Goal: Information Seeking & Learning: Learn about a topic

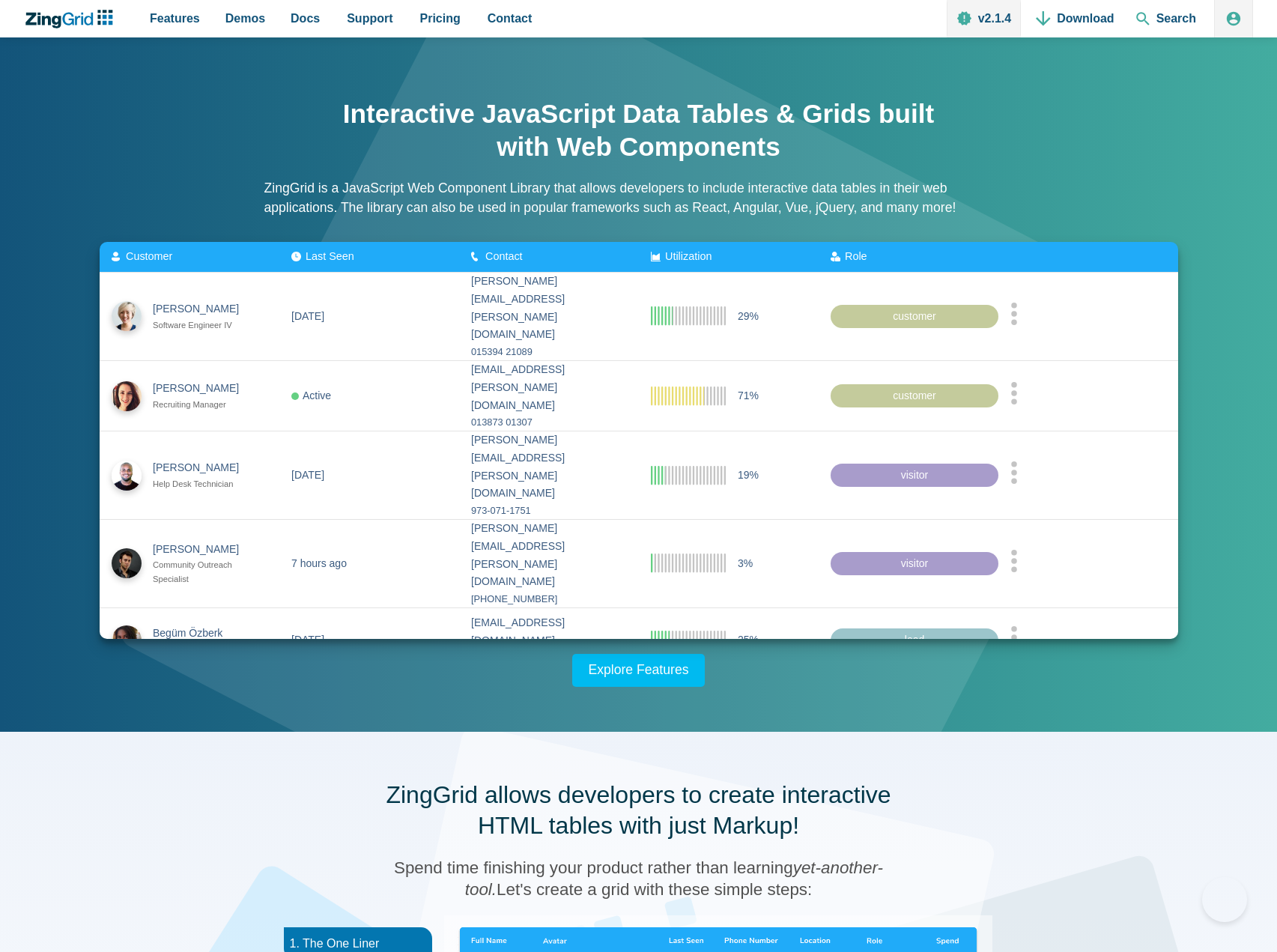
click at [198, 18] on link "Features" at bounding box center [175, 19] width 62 height 37
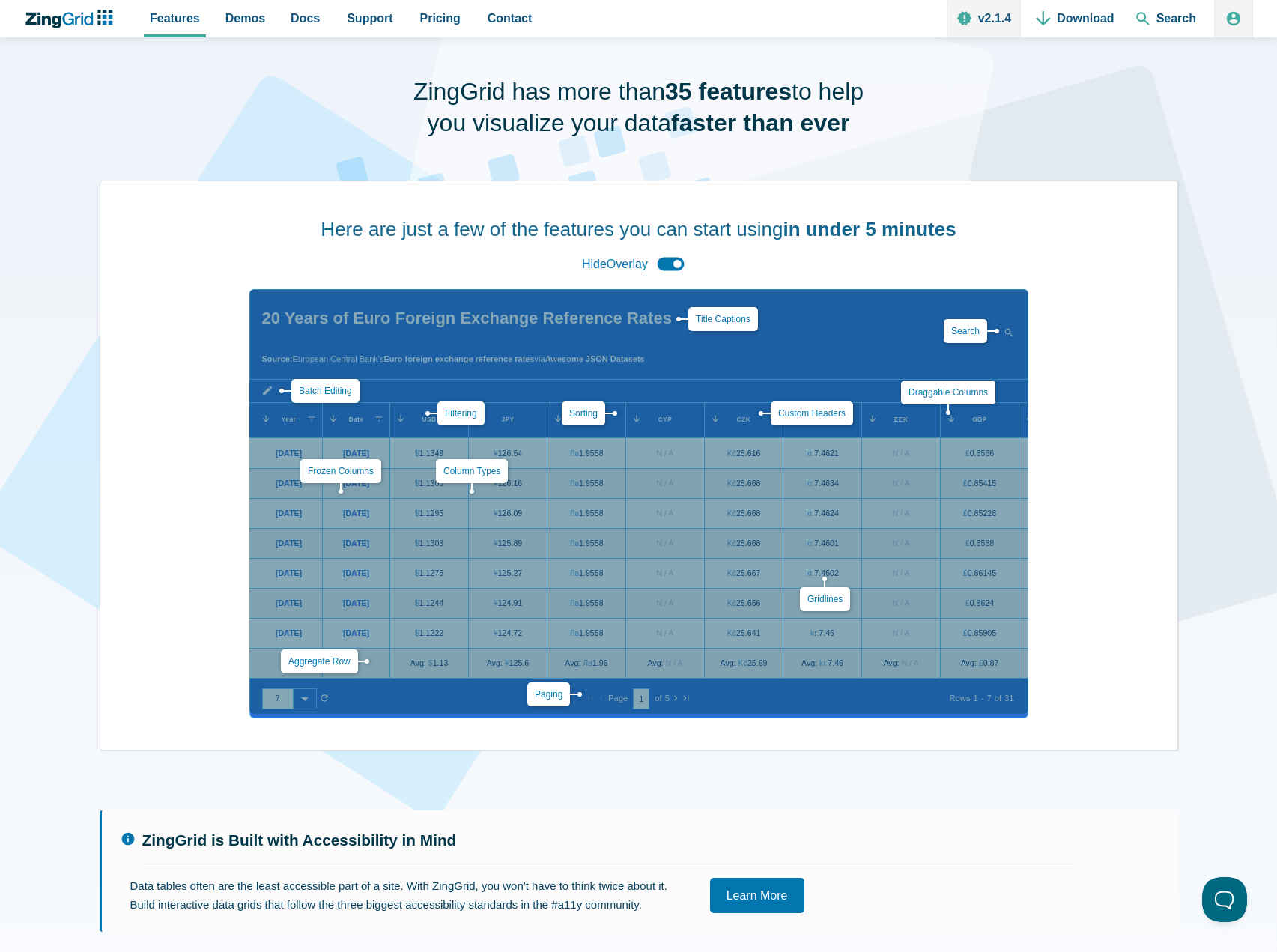
click at [426, 415] on span "Filtering" at bounding box center [456, 414] width 60 height 24
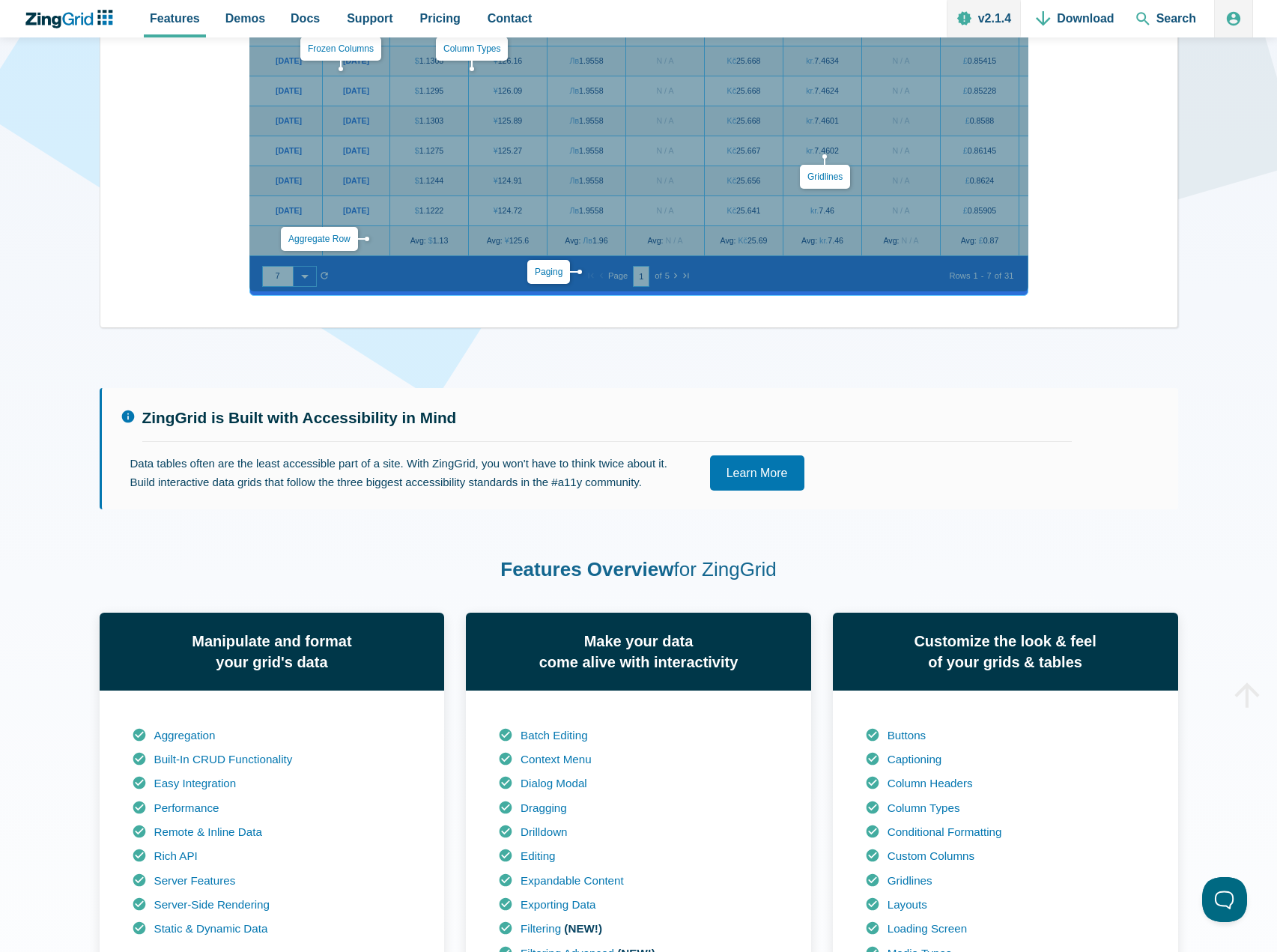
scroll to position [524, 0]
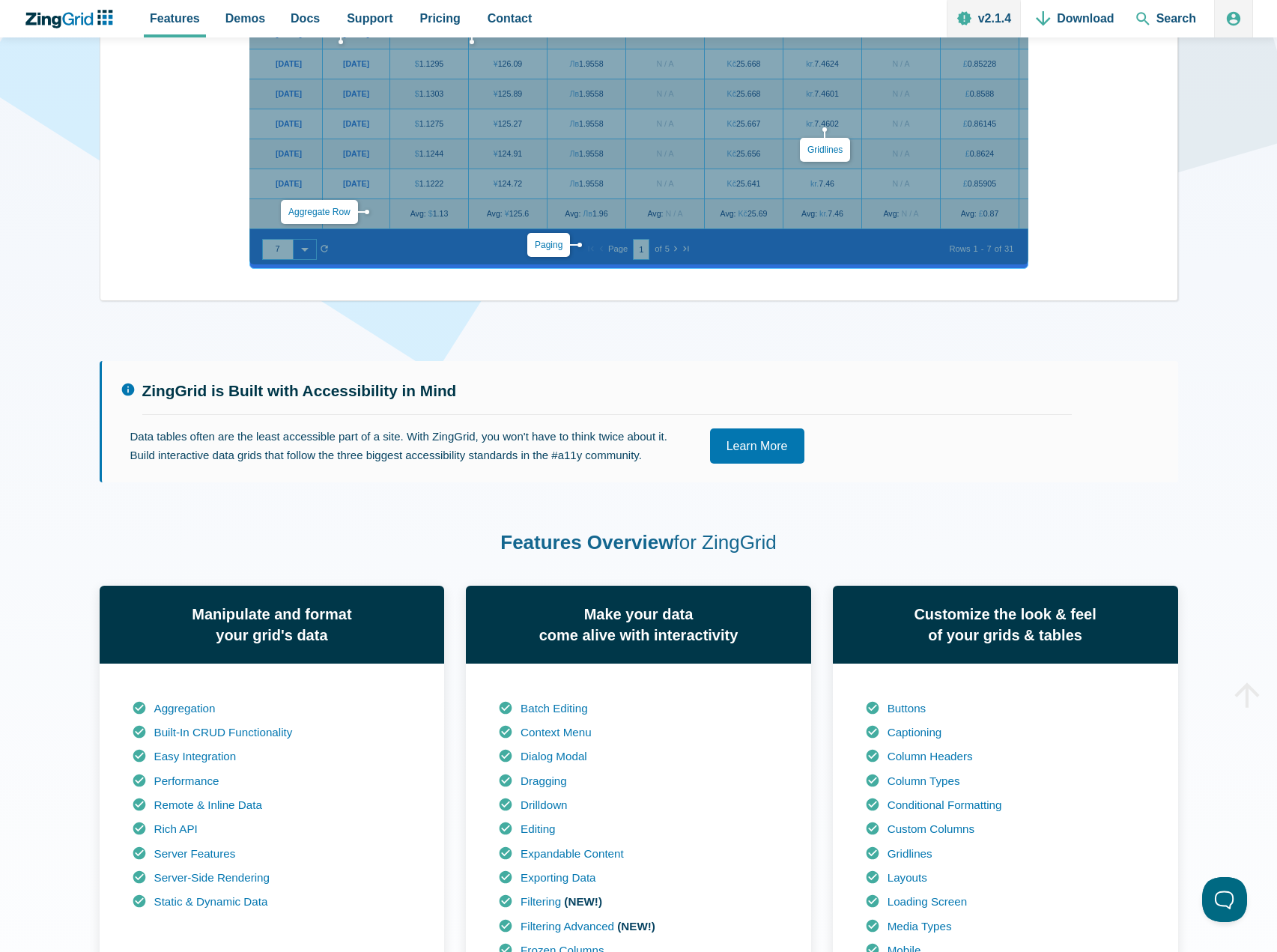
drag, startPoint x: 1277, startPoint y: 309, endPoint x: 1278, endPoint y: 317, distance: 8.1
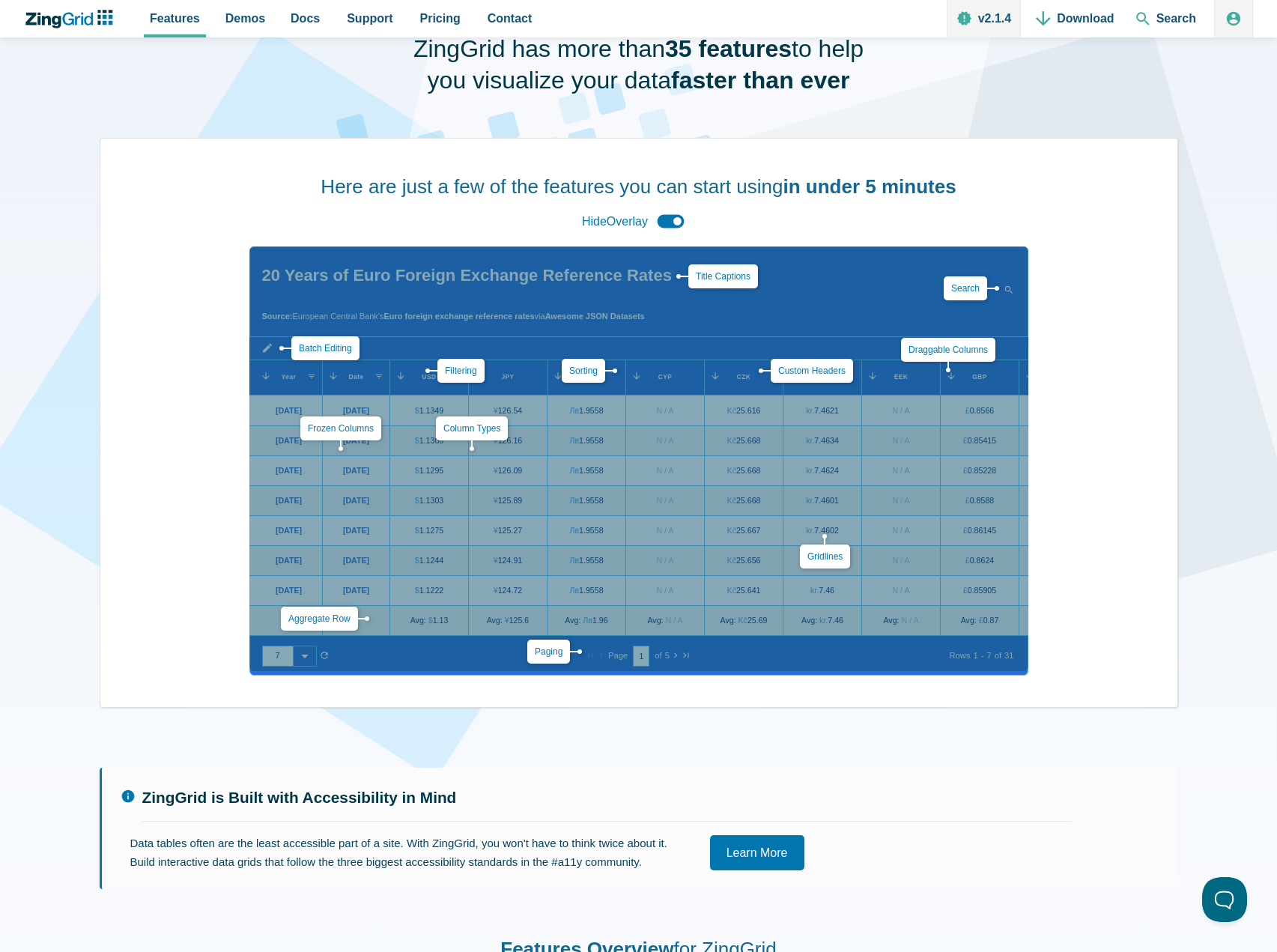
scroll to position [0, 0]
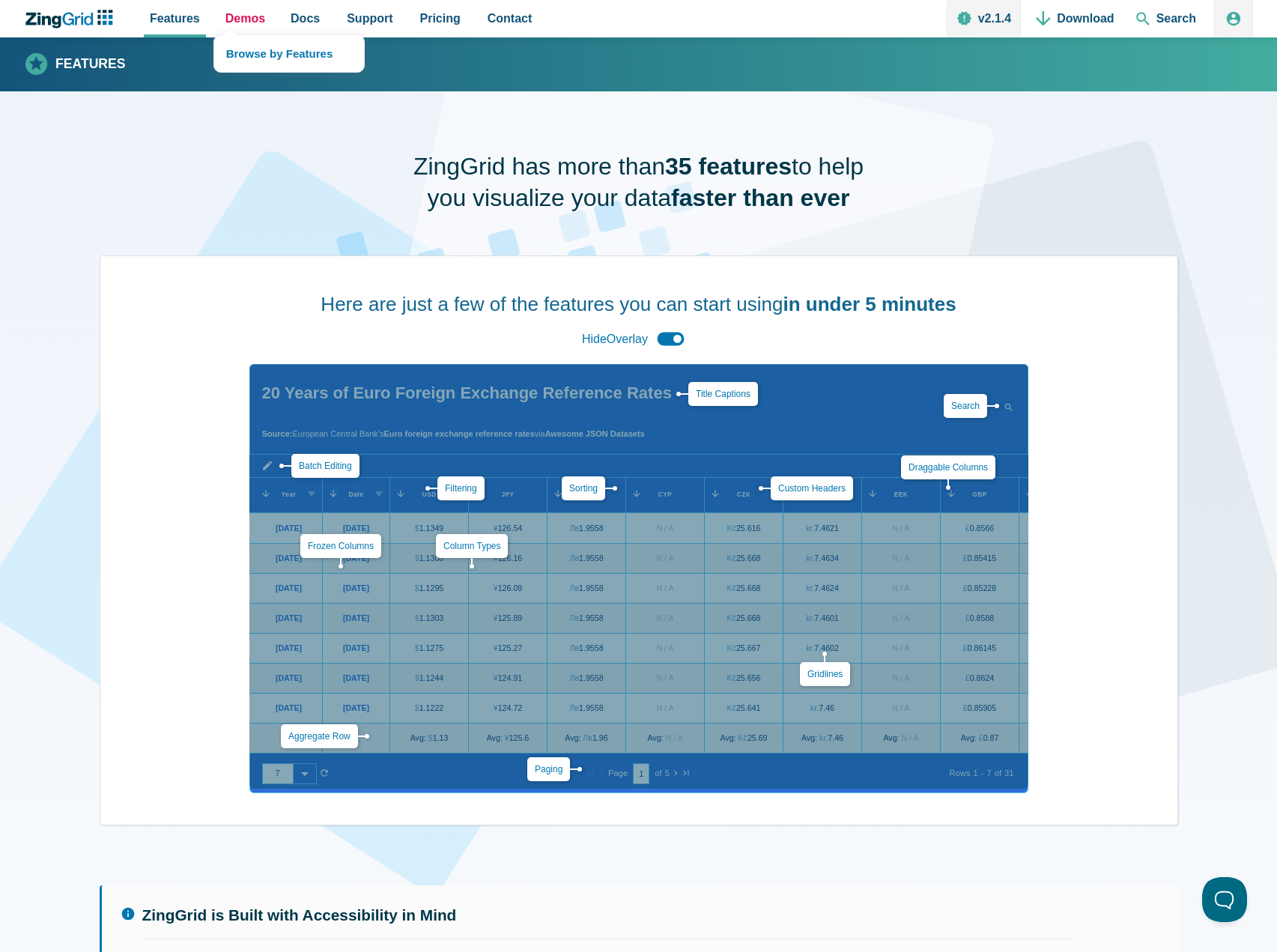
click at [235, 20] on span "Demos" at bounding box center [245, 19] width 40 height 20
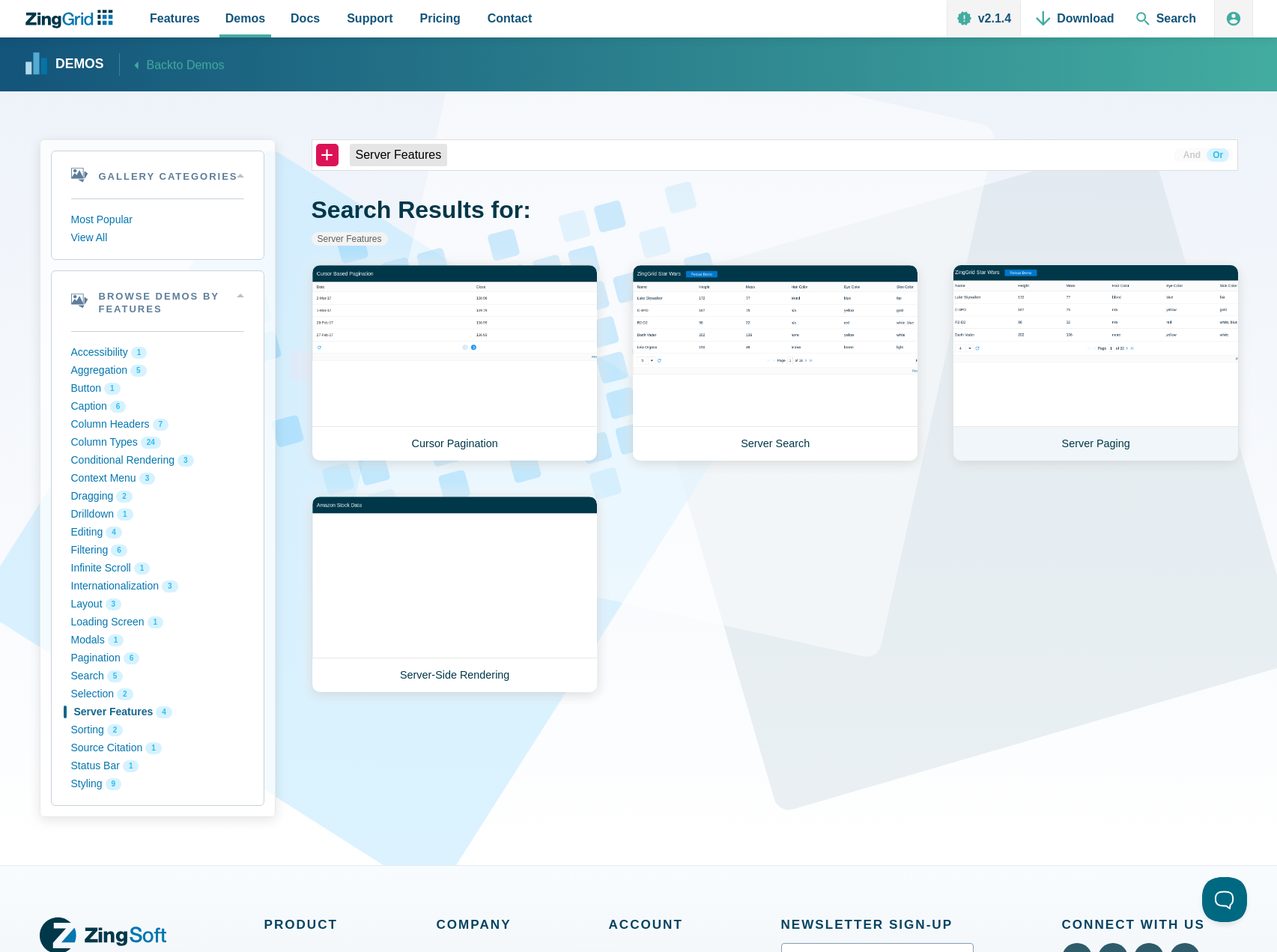
click at [1069, 397] on link "Server Paging" at bounding box center [1097, 363] width 286 height 197
click at [88, 726] on button "Sorting 2" at bounding box center [158, 730] width 173 height 18
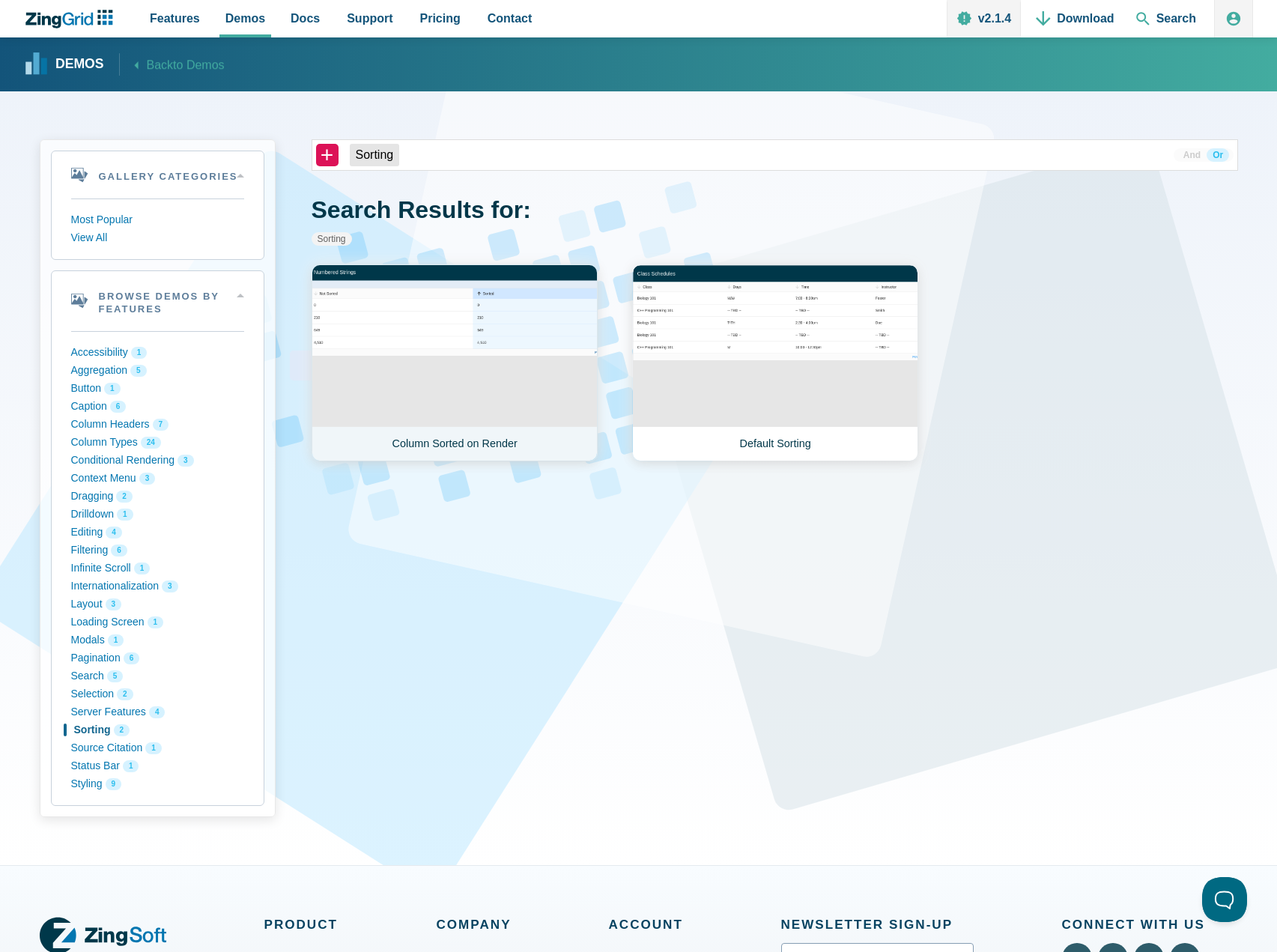
click at [470, 311] on link "Column Sorted on Render" at bounding box center [455, 363] width 286 height 197
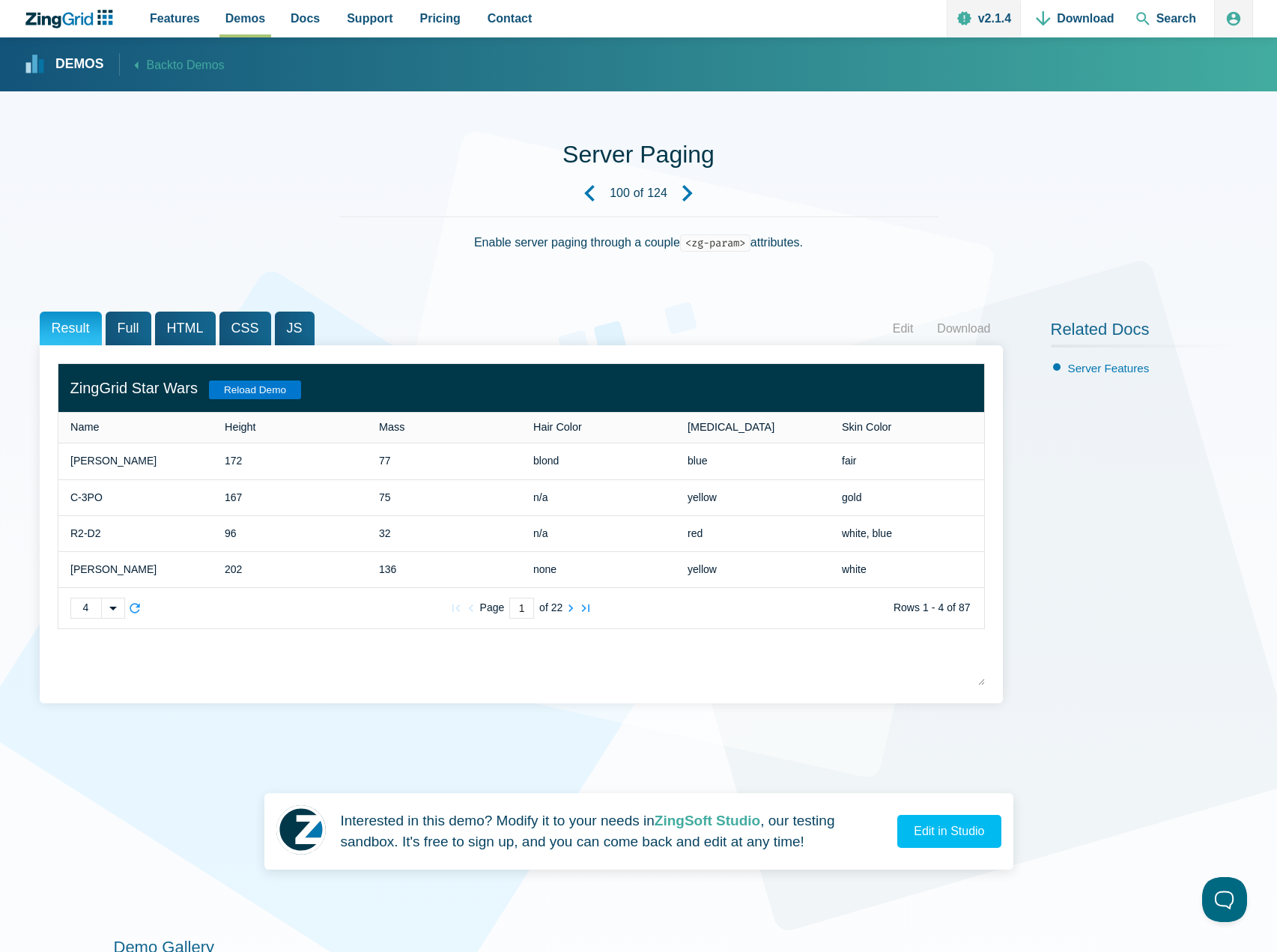
drag, startPoint x: 318, startPoint y: 425, endPoint x: 336, endPoint y: 437, distance: 21.6
click at [319, 426] on div "Height" at bounding box center [290, 427] width 130 height 12
click at [572, 606] on zg-icon "nextpage" at bounding box center [571, 608] width 15 height 15
click at [572, 607] on zg-icon "nextpage" at bounding box center [571, 608] width 15 height 15
click at [575, 607] on zg-icon "nextpage" at bounding box center [571, 608] width 15 height 15
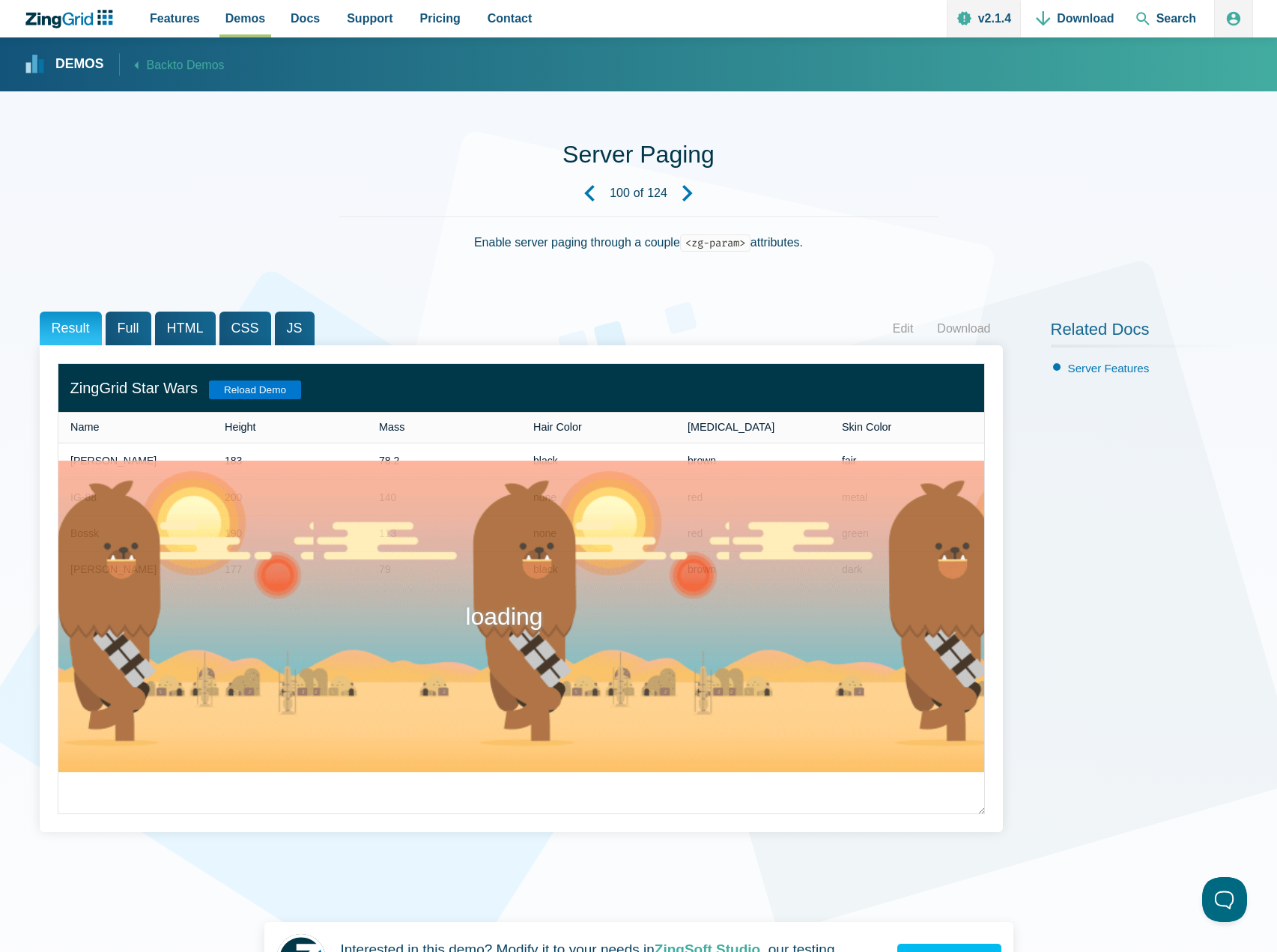
type input "4"
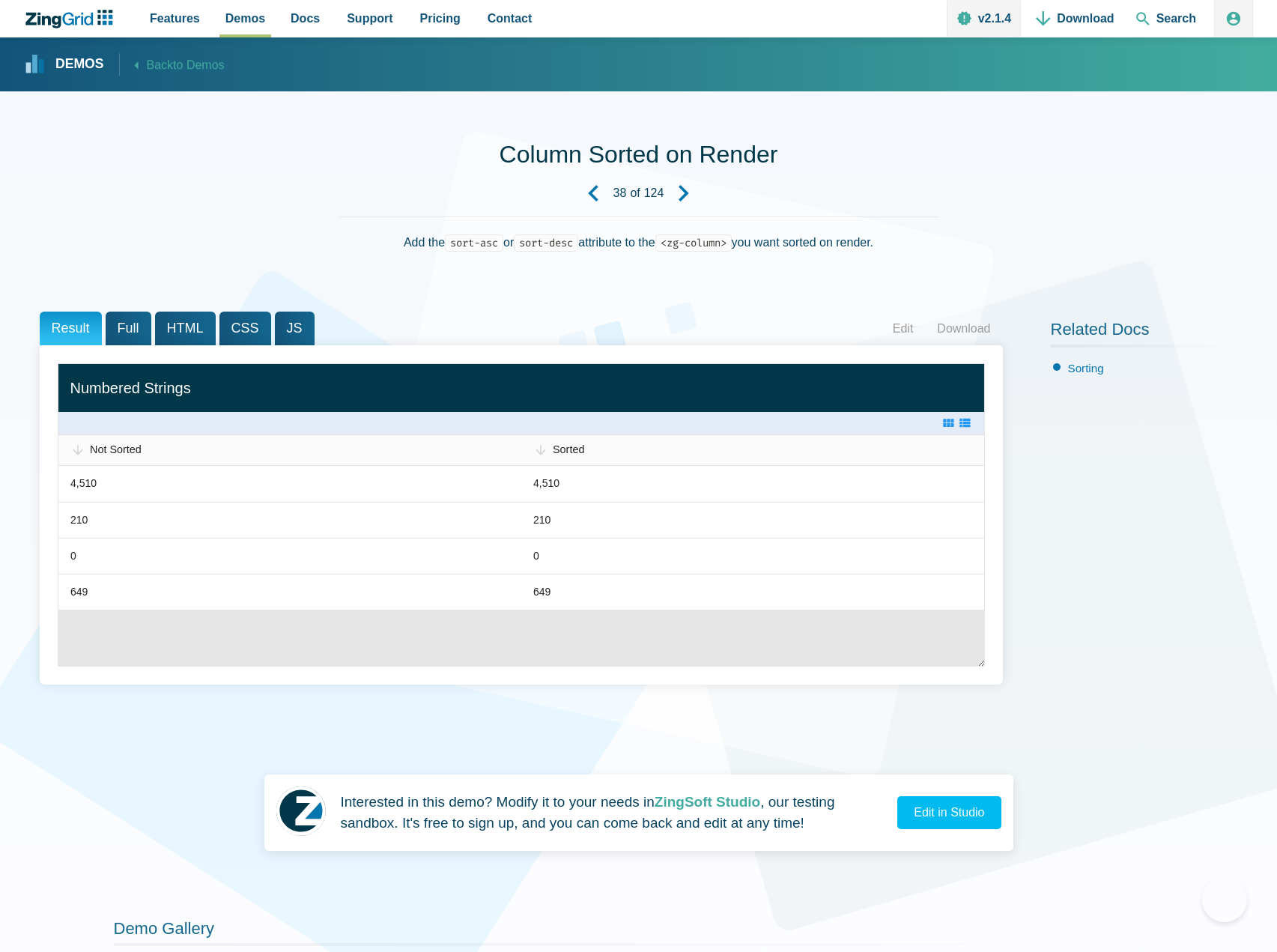
click at [614, 455] on div "Sorted" at bounding box center [658, 450] width 210 height 12
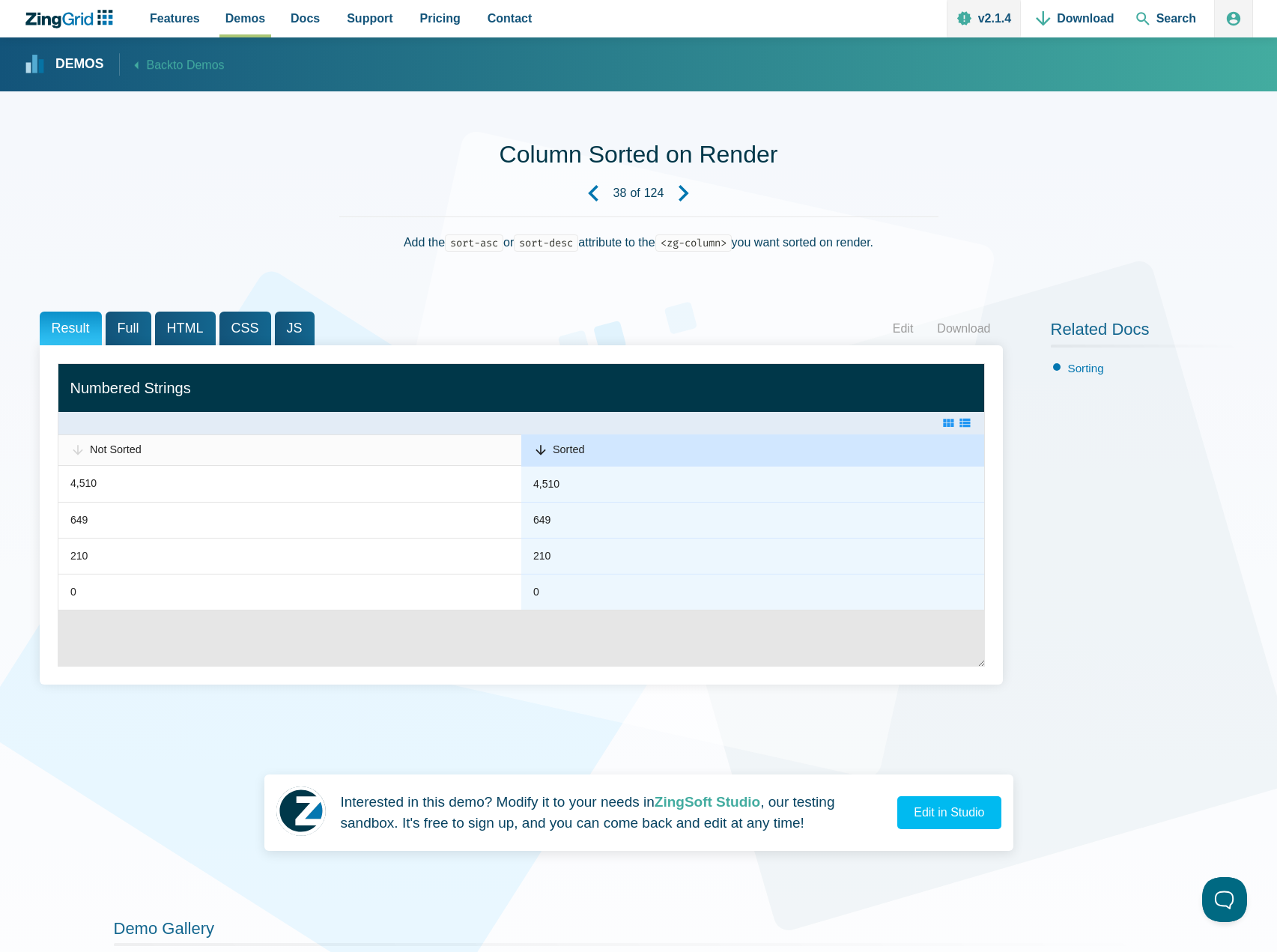
click at [614, 455] on div "Sorted" at bounding box center [658, 450] width 210 height 12
